Goal: Information Seeking & Learning: Learn about a topic

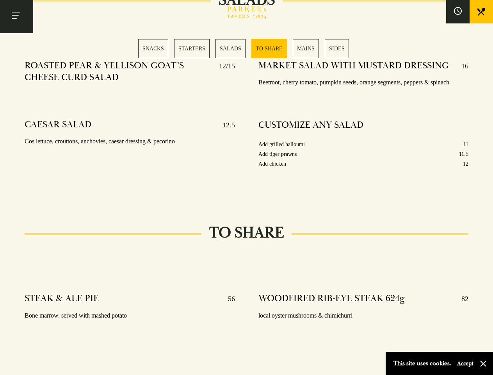
click at [247, 188] on div "MARKET SALAD WITH MUSTARD DRESSING 16 Beetroot, cherry tomato, pumpkin seeds, o…" at bounding box center [364, 124] width 234 height 140
click at [16, 16] on button "Toggle navigation" at bounding box center [16, 16] width 33 height 33
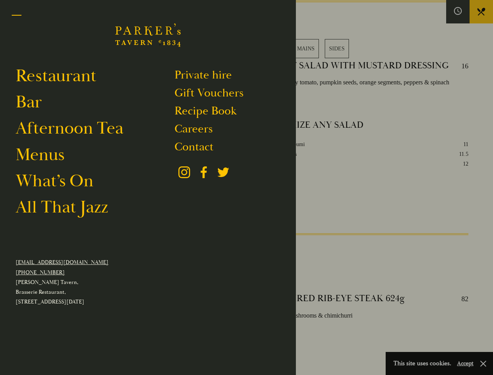
click at [458, 12] on div at bounding box center [246, 187] width 493 height 375
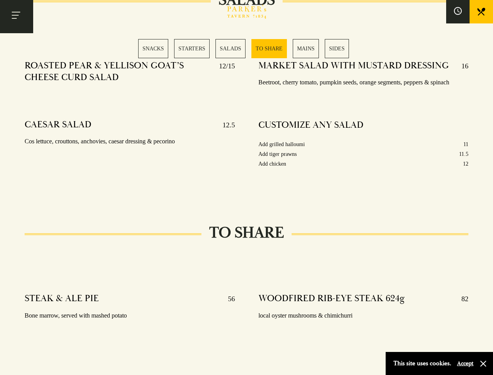
click at [247, 48] on div "SNACKS STARTERS SALADS TO SHARE MAINS SIDES" at bounding box center [246, 48] width 217 height 19
click at [465, 363] on button "Accept" at bounding box center [465, 363] width 16 height 7
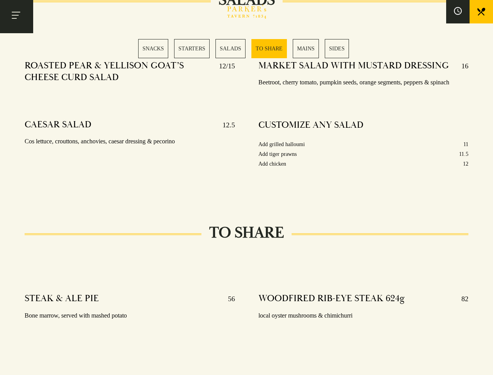
click at [484, 364] on section "SNACKS SELECTION OF OLIVES 5 Manzanilla, kalamata & bella di cerignola 48 HOUR …" at bounding box center [246, 264] width 493 height 1890
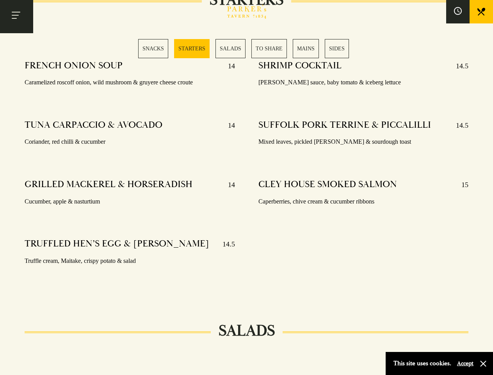
scroll to position [643, 0]
click at [247, 188] on div "SHRIMP COCKTAIL 14.5 [PERSON_NAME] sauce, baby tomato & iceberg lettuce SUFFOLK…" at bounding box center [364, 173] width 234 height 238
click at [16, 16] on button "Toggle navigation" at bounding box center [16, 16] width 33 height 33
click at [458, 12] on div at bounding box center [246, 187] width 493 height 375
click at [247, 48] on div "SNACKS STARTERS SALADS TO SHARE MAINS SIDES" at bounding box center [246, 48] width 217 height 19
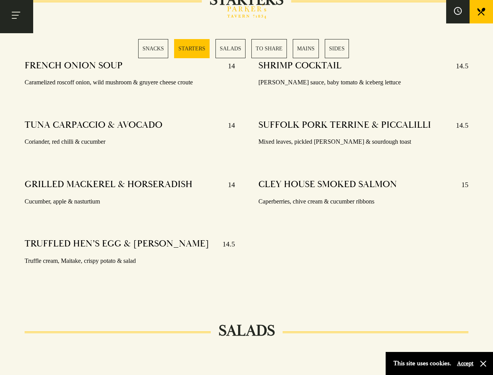
click at [465, 363] on button "Accept" at bounding box center [465, 363] width 16 height 7
